Goal: Task Accomplishment & Management: Manage account settings

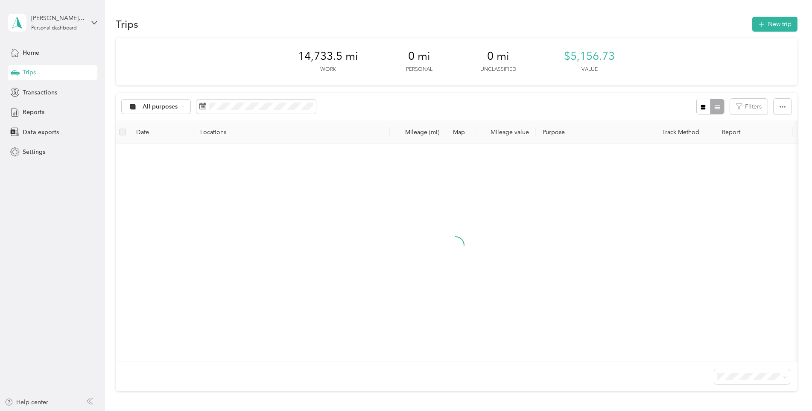
click at [47, 50] on div "Home" at bounding box center [53, 52] width 90 height 15
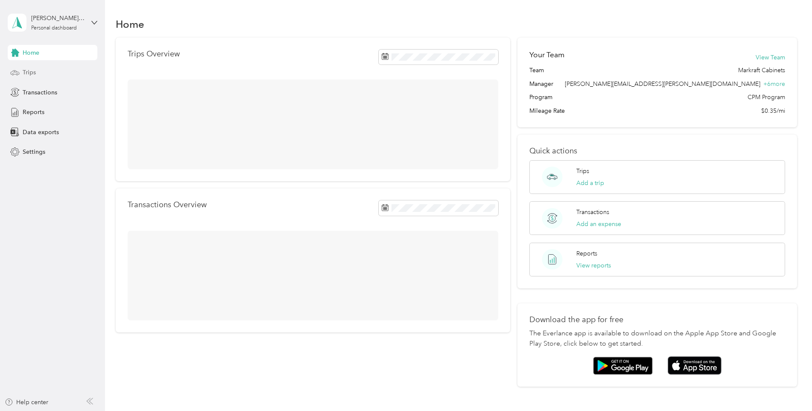
click at [39, 71] on div "Trips" at bounding box center [53, 72] width 90 height 15
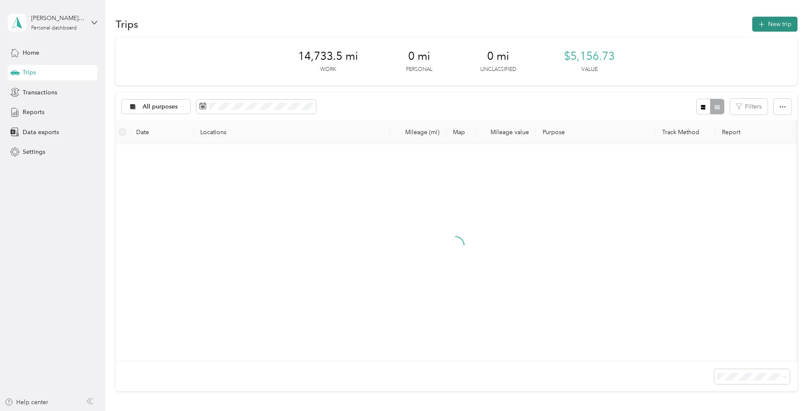
click at [766, 30] on button "New trip" at bounding box center [774, 24] width 45 height 15
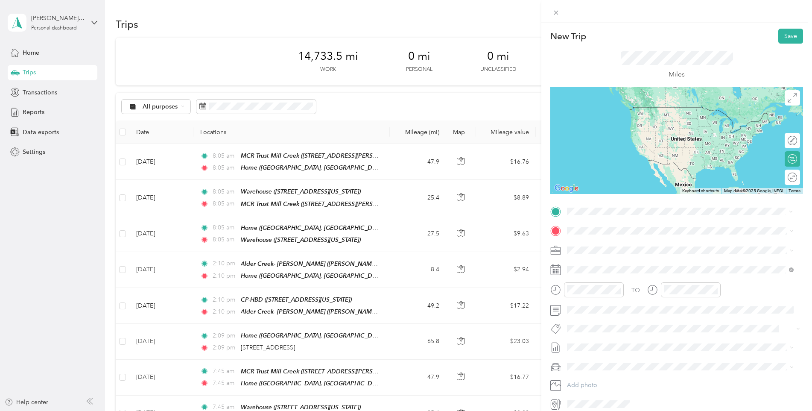
click at [610, 304] on div "Home" at bounding box center [663, 308] width 161 height 8
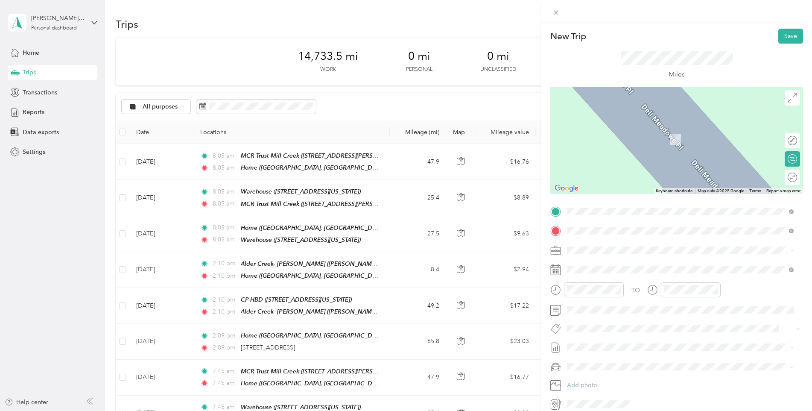
click at [604, 265] on strong "[GEOGRAPHIC_DATA]- HBD" at bounding box center [623, 264] width 80 height 8
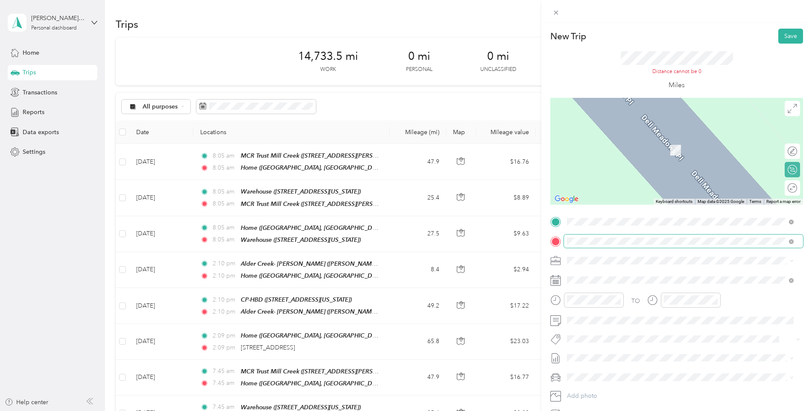
click at [615, 245] on span at bounding box center [683, 241] width 239 height 14
click at [789, 243] on span at bounding box center [790, 241] width 8 height 6
click at [650, 300] on div "CP-HBD" at bounding box center [625, 302] width 85 height 8
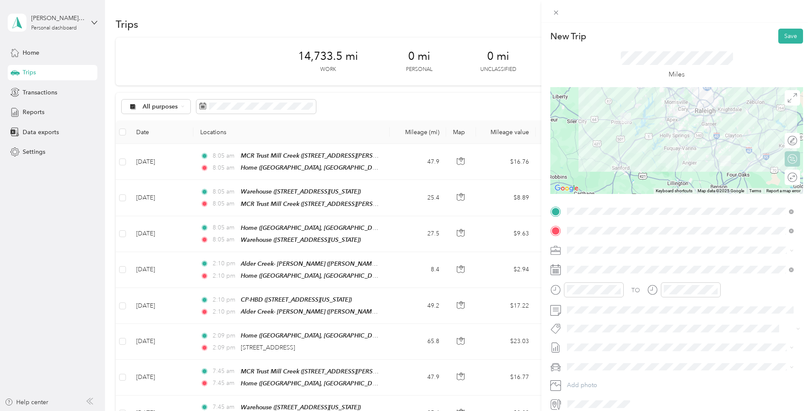
click at [787, 175] on div "Round trip" at bounding box center [792, 177] width 15 height 15
click at [782, 178] on div at bounding box center [788, 177] width 18 height 9
click at [789, 36] on button "Save" at bounding box center [790, 36] width 25 height 15
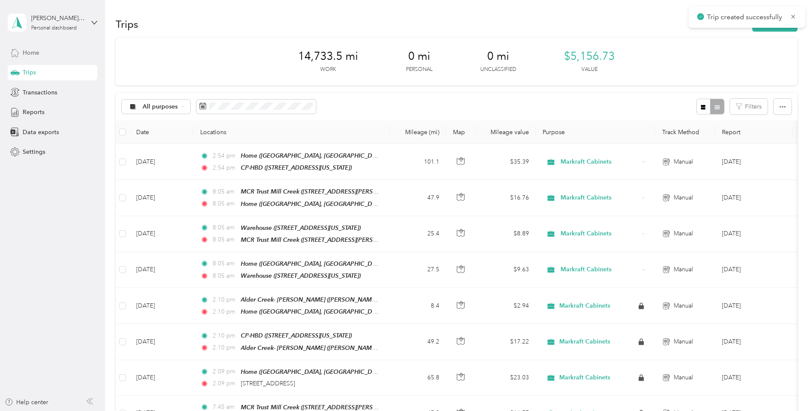
click at [40, 53] on div "Home" at bounding box center [53, 52] width 90 height 15
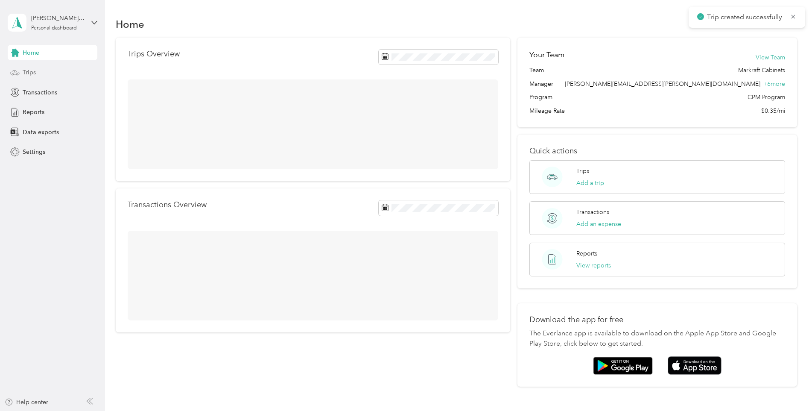
click at [40, 68] on div "Trips" at bounding box center [53, 72] width 90 height 15
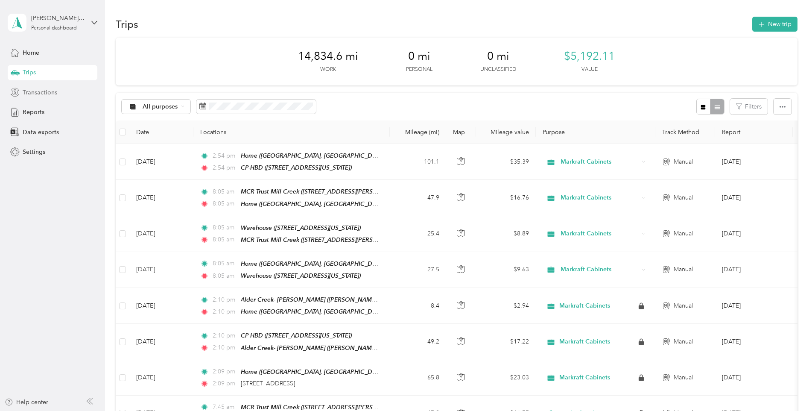
click at [37, 99] on div "Transactions" at bounding box center [53, 92] width 90 height 15
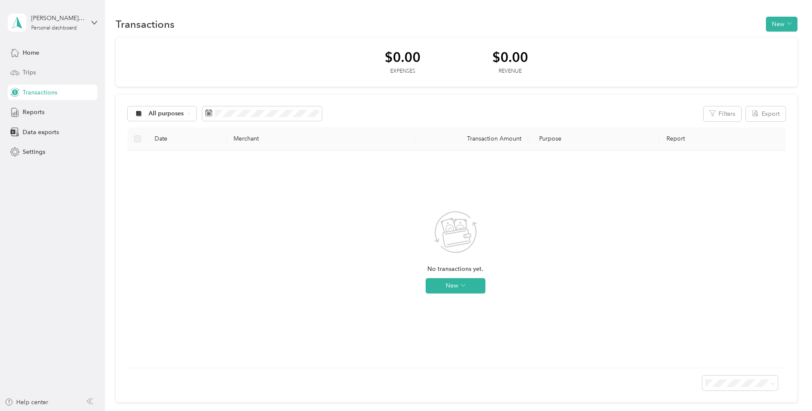
click at [32, 70] on span "Trips" at bounding box center [29, 72] width 13 height 9
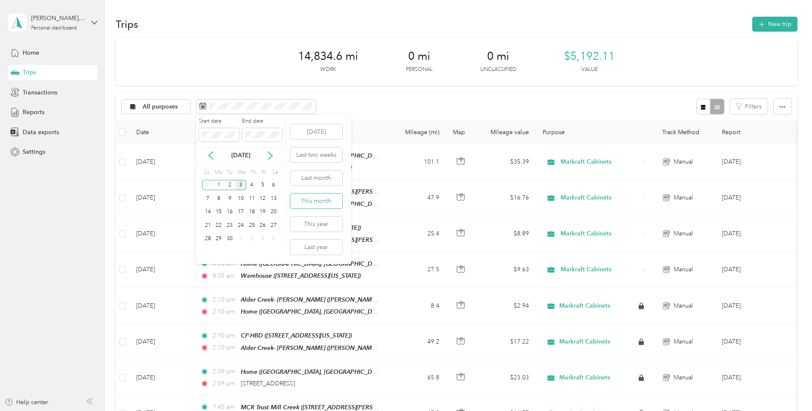
click at [323, 197] on button "This month" at bounding box center [316, 200] width 52 height 15
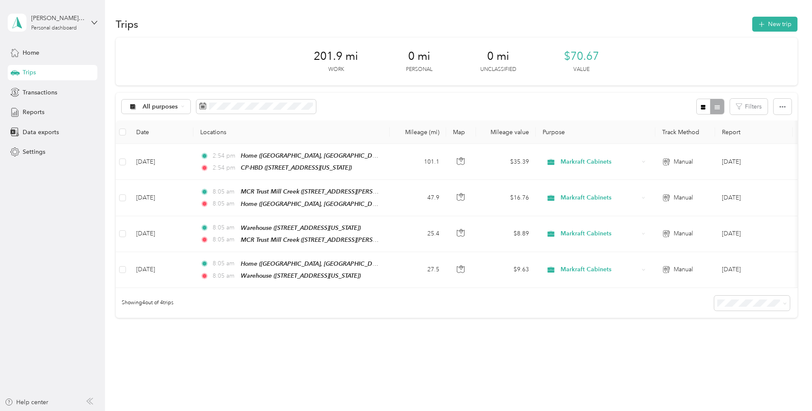
click at [44, 63] on div "Home Trips Transactions Reports Data exports Settings" at bounding box center [53, 102] width 90 height 115
click at [43, 52] on div "Home" at bounding box center [53, 52] width 90 height 15
